Goal: Task Accomplishment & Management: Use online tool/utility

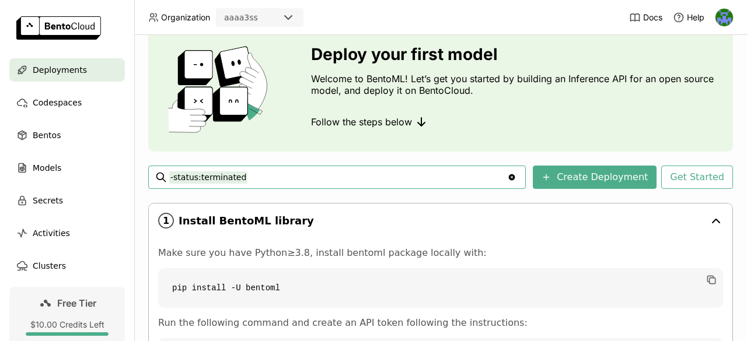
scroll to position [161, 0]
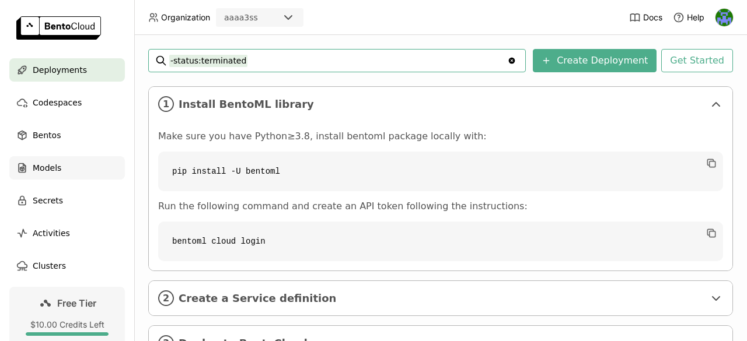
click at [82, 177] on div "Models" at bounding box center [67, 167] width 116 height 23
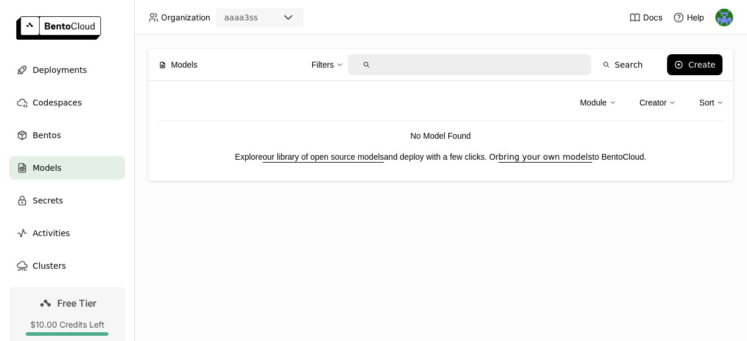
click at [348, 160] on link "our library of open source models" at bounding box center [323, 156] width 121 height 9
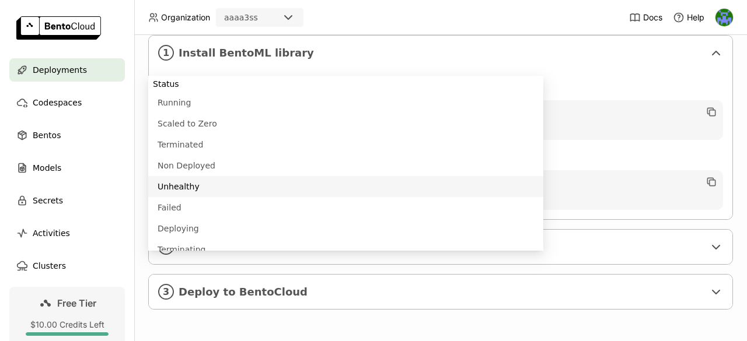
scroll to position [161, 0]
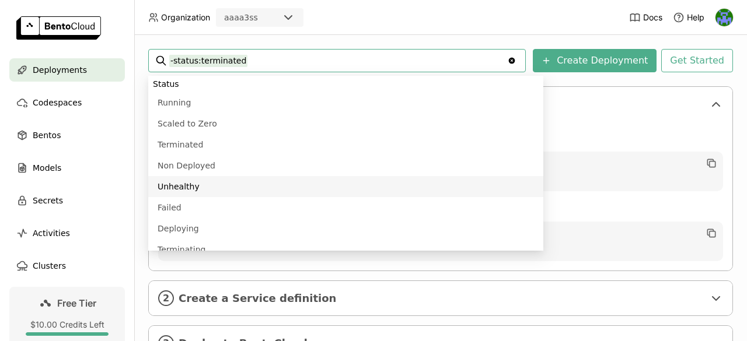
click at [569, 121] on div "Make sure you have Python≥3.8, install bentoml package locally with: pip instal…" at bounding box center [440, 195] width 583 height 149
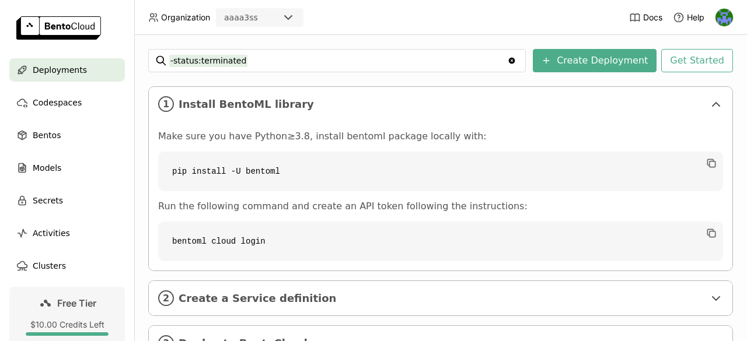
scroll to position [219, 0]
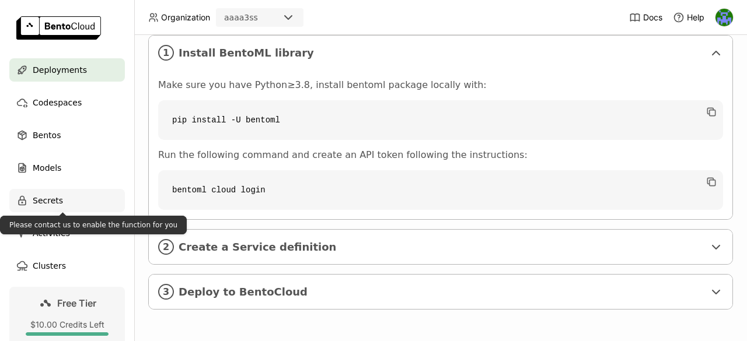
click at [55, 201] on span "Secrets" at bounding box center [48, 201] width 30 height 14
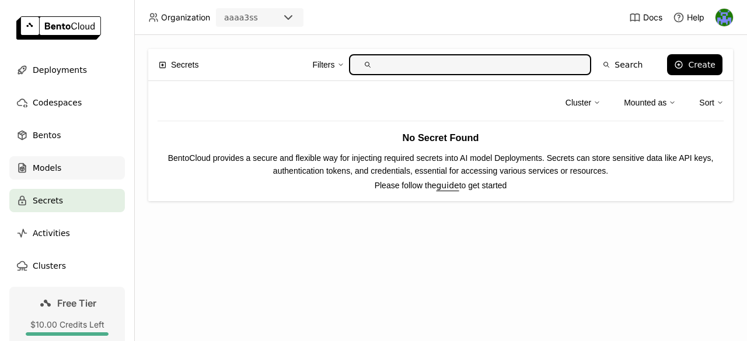
click at [67, 165] on div "Models" at bounding box center [67, 167] width 116 height 23
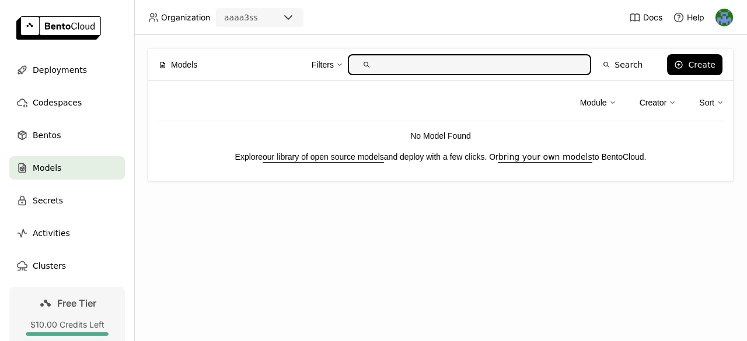
click at [299, 159] on link "our library of open source models" at bounding box center [323, 156] width 121 height 9
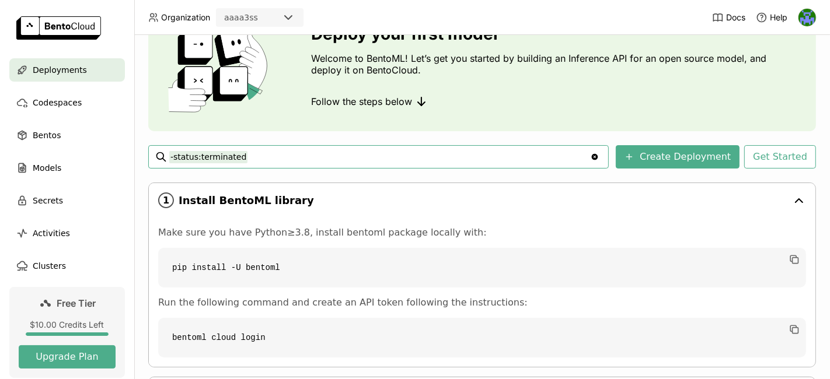
scroll to position [173, 0]
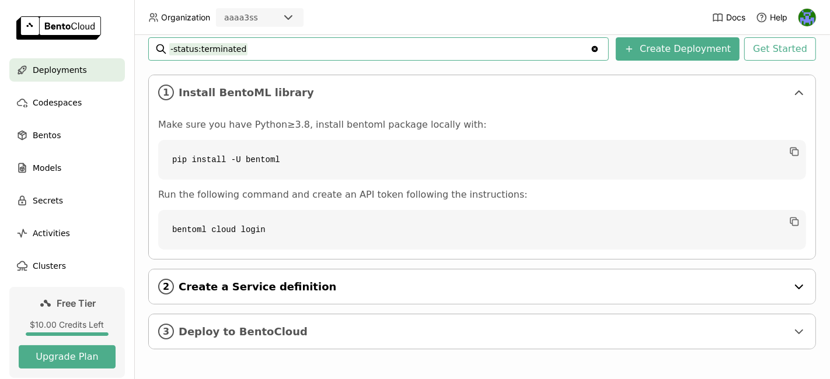
click at [382, 284] on span "Create a Service definition" at bounding box center [483, 287] width 608 height 13
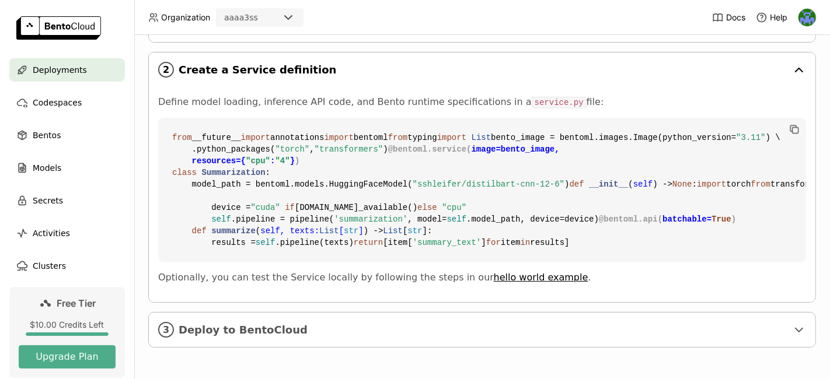
scroll to position [599, 0]
click at [355, 334] on span "Deploy to BentoCloud" at bounding box center [483, 330] width 608 height 13
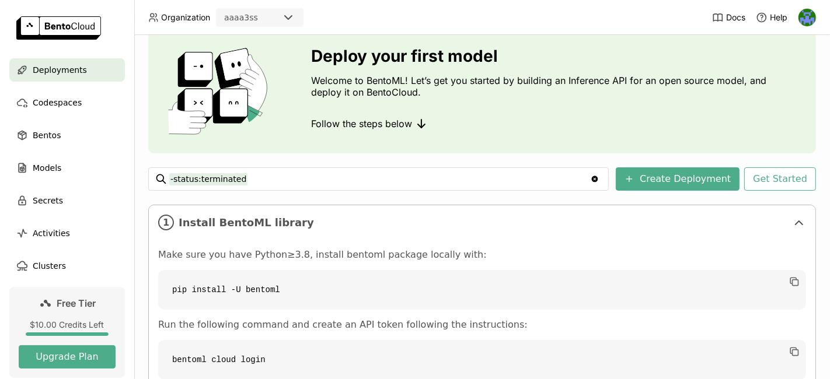
scroll to position [0, 0]
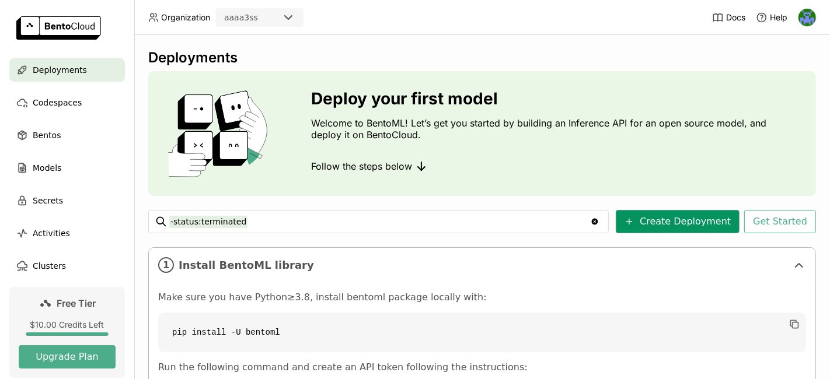
click at [699, 226] on button "Create Deployment" at bounding box center [677, 221] width 124 height 23
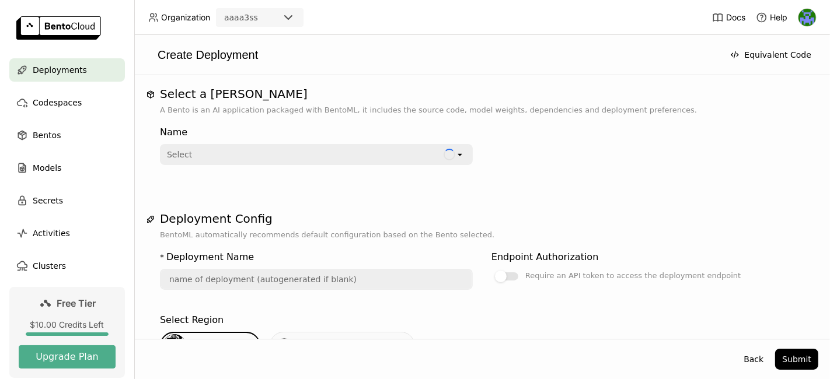
click at [312, 158] on div "Select" at bounding box center [302, 154] width 282 height 19
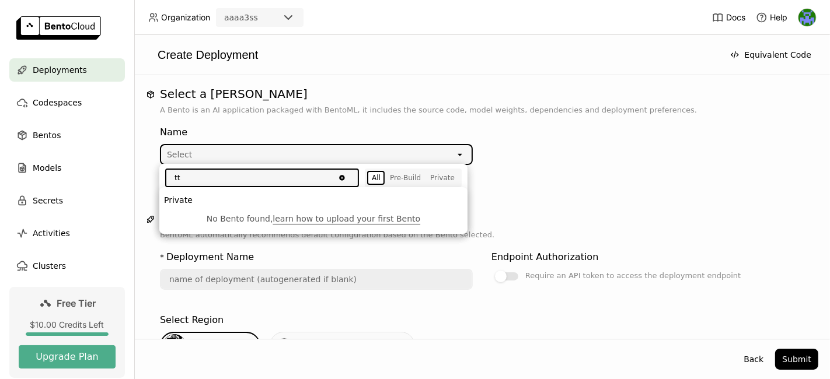
type input "t"
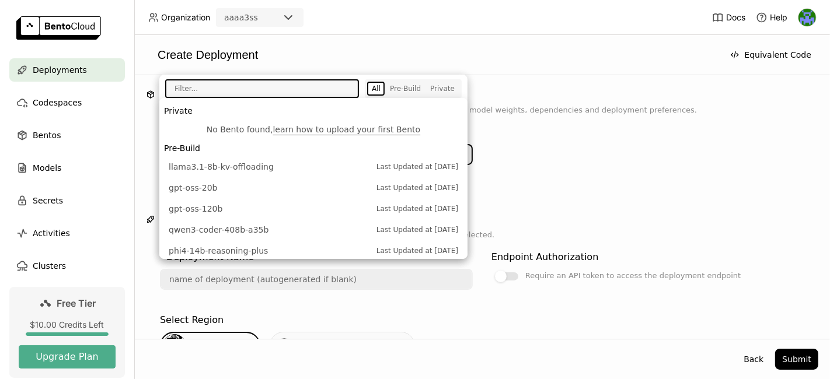
click at [257, 182] on span "gpt-oss-20b" at bounding box center [270, 188] width 202 height 12
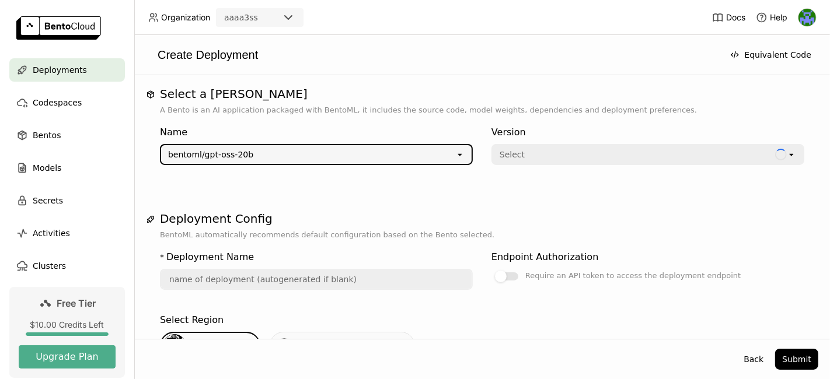
click at [254, 164] on div "bentoml/gpt-oss-20b open" at bounding box center [316, 154] width 313 height 21
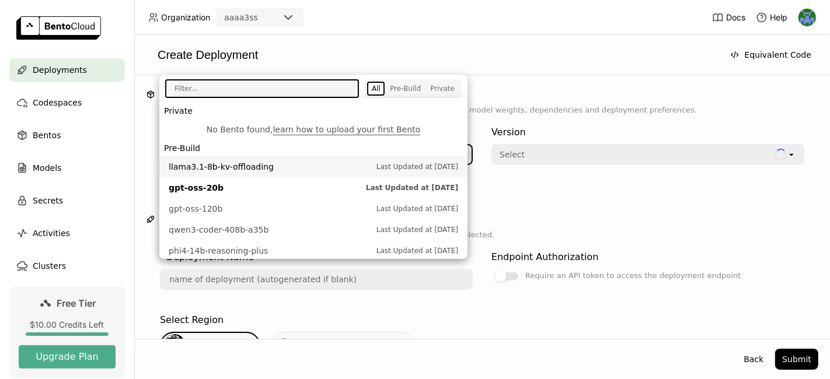
type input "gpt-oss-20-b-s4mv"
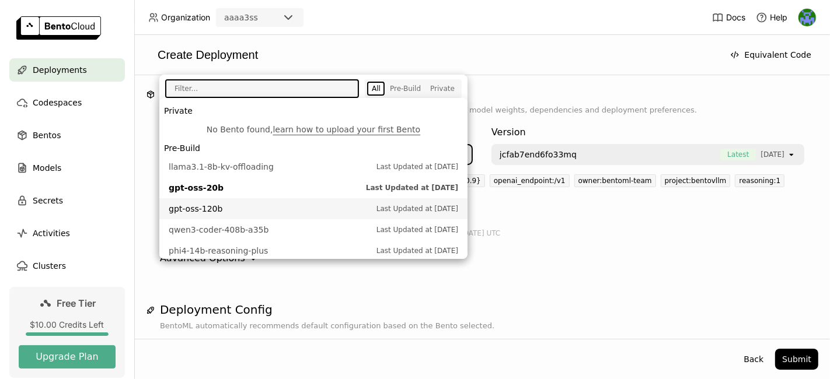
scroll to position [65, 0]
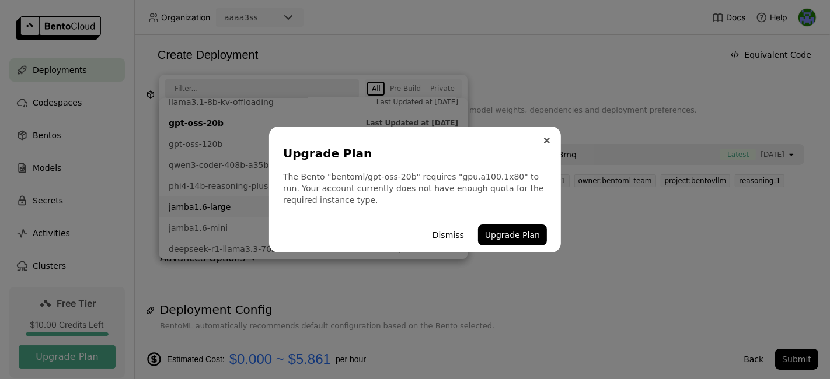
click at [544, 142] on icon "Close" at bounding box center [546, 140] width 5 height 5
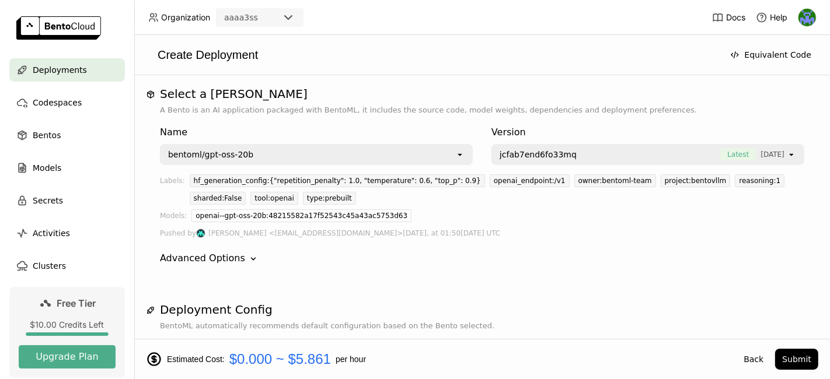
click at [306, 149] on div "bentoml/gpt-oss-20b" at bounding box center [308, 154] width 294 height 19
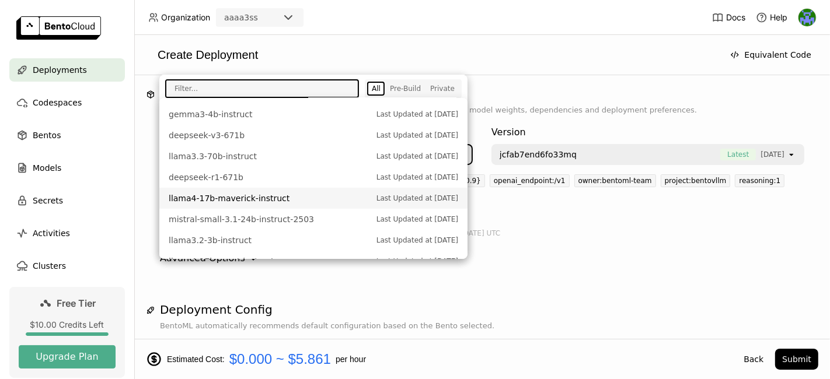
scroll to position [447, 0]
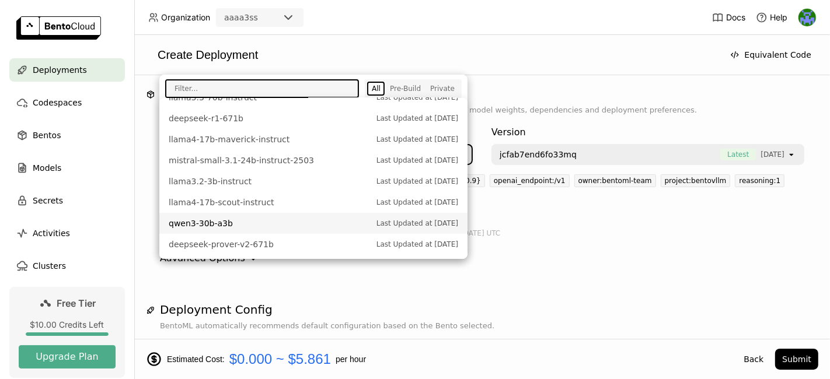
click at [598, 231] on div "Pushed by [PERSON_NAME] <[EMAIL_ADDRESS][DOMAIN_NAME]> [DATE], at 01:50[DATE] U…" at bounding box center [482, 233] width 644 height 13
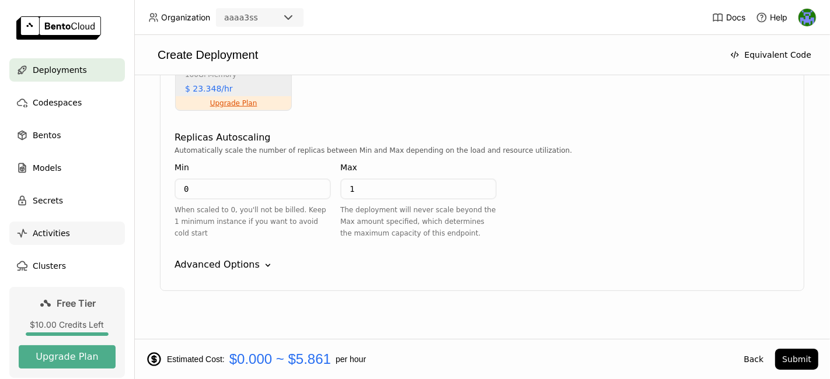
scroll to position [51, 0]
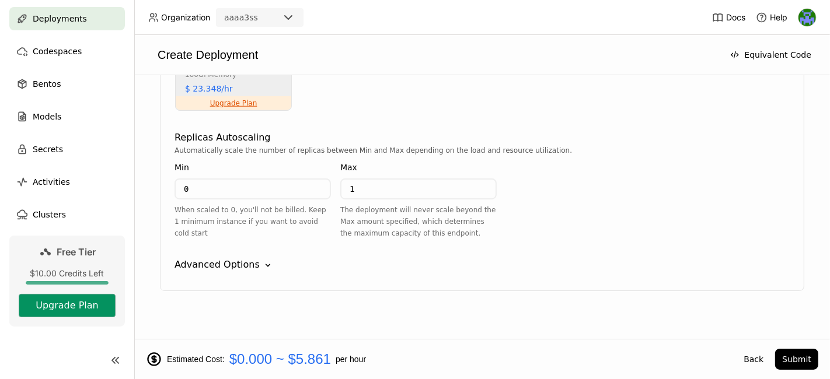
click at [67, 302] on button "Upgrade Plan" at bounding box center [67, 305] width 97 height 23
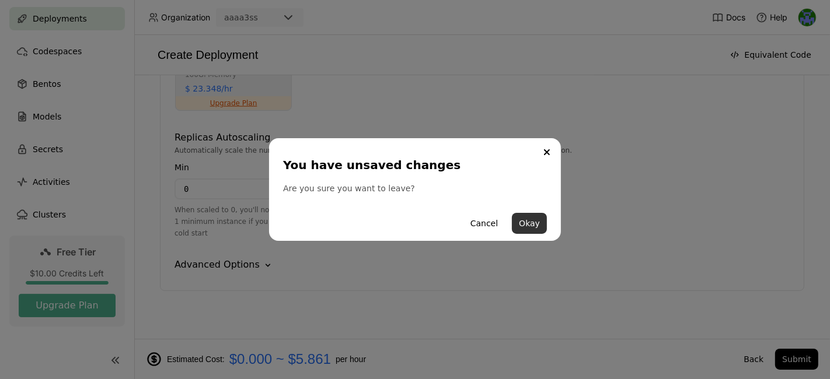
click at [526, 226] on button "Okay" at bounding box center [529, 223] width 35 height 21
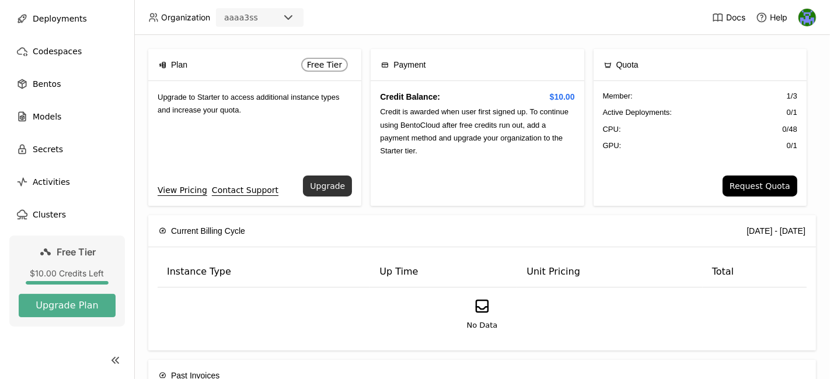
click at [337, 186] on button "Upgrade" at bounding box center [327, 186] width 49 height 21
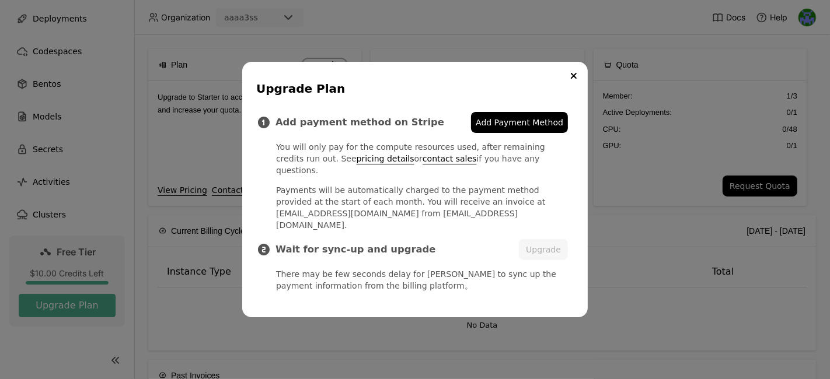
click at [575, 78] on icon "Close" at bounding box center [573, 76] width 5 height 5
